Goal: Check status: Check status

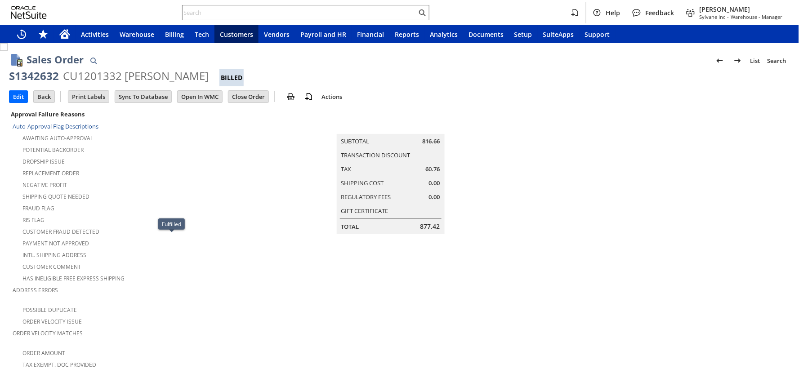
scroll to position [598, 0]
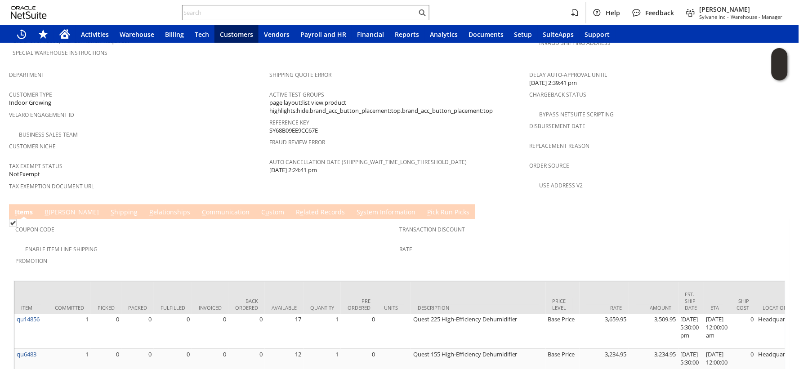
scroll to position [573, 0]
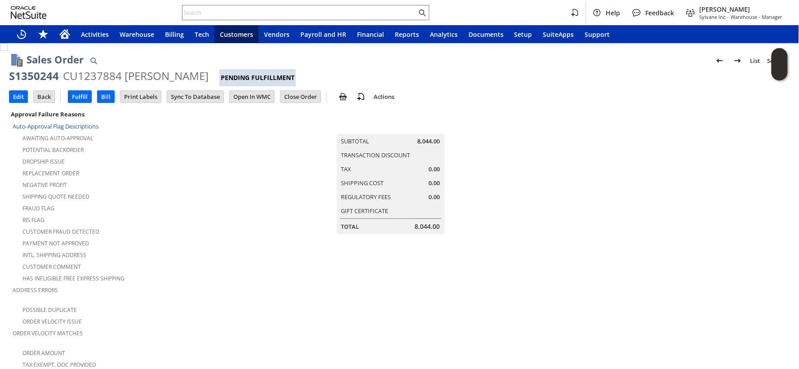
scroll to position [539, 0]
